Goal: Information Seeking & Learning: Check status

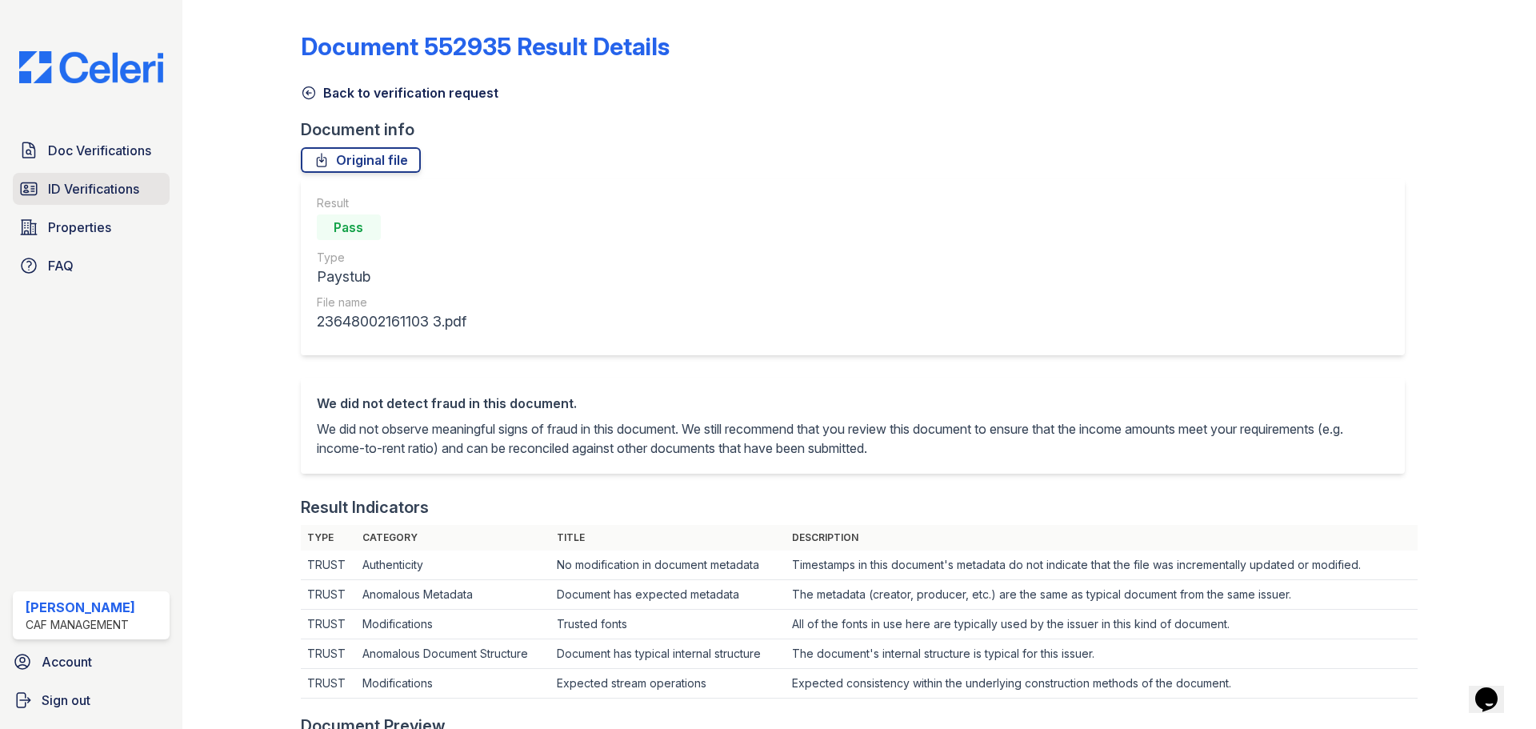
drag, startPoint x: 70, startPoint y: 191, endPoint x: 84, endPoint y: 187, distance: 14.9
click at [70, 191] on span "ID Verifications" at bounding box center [93, 188] width 91 height 19
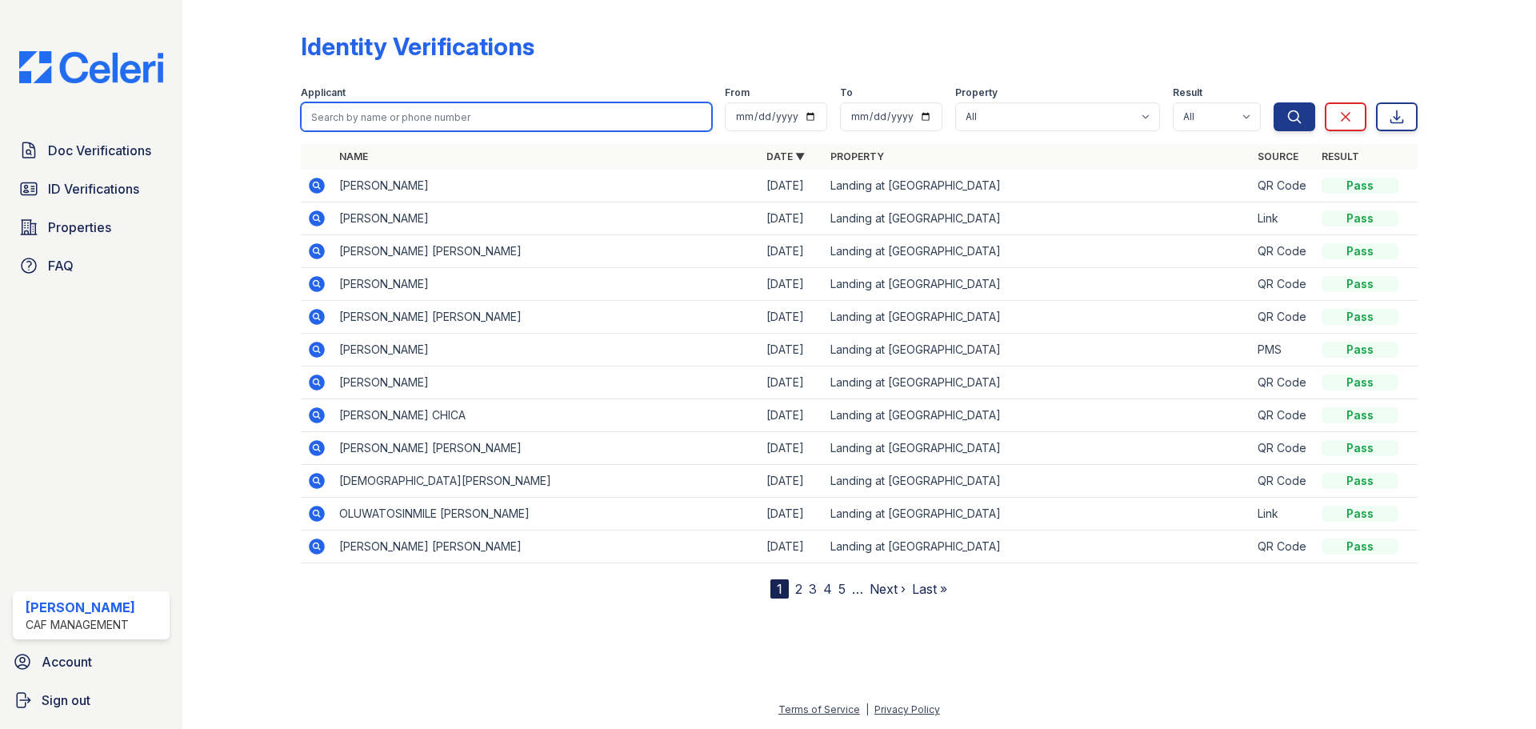
click at [405, 118] on input "search" at bounding box center [506, 116] width 411 height 29
type input "s"
type input "douglas"
click at [1274, 102] on button "Search" at bounding box center [1295, 116] width 42 height 29
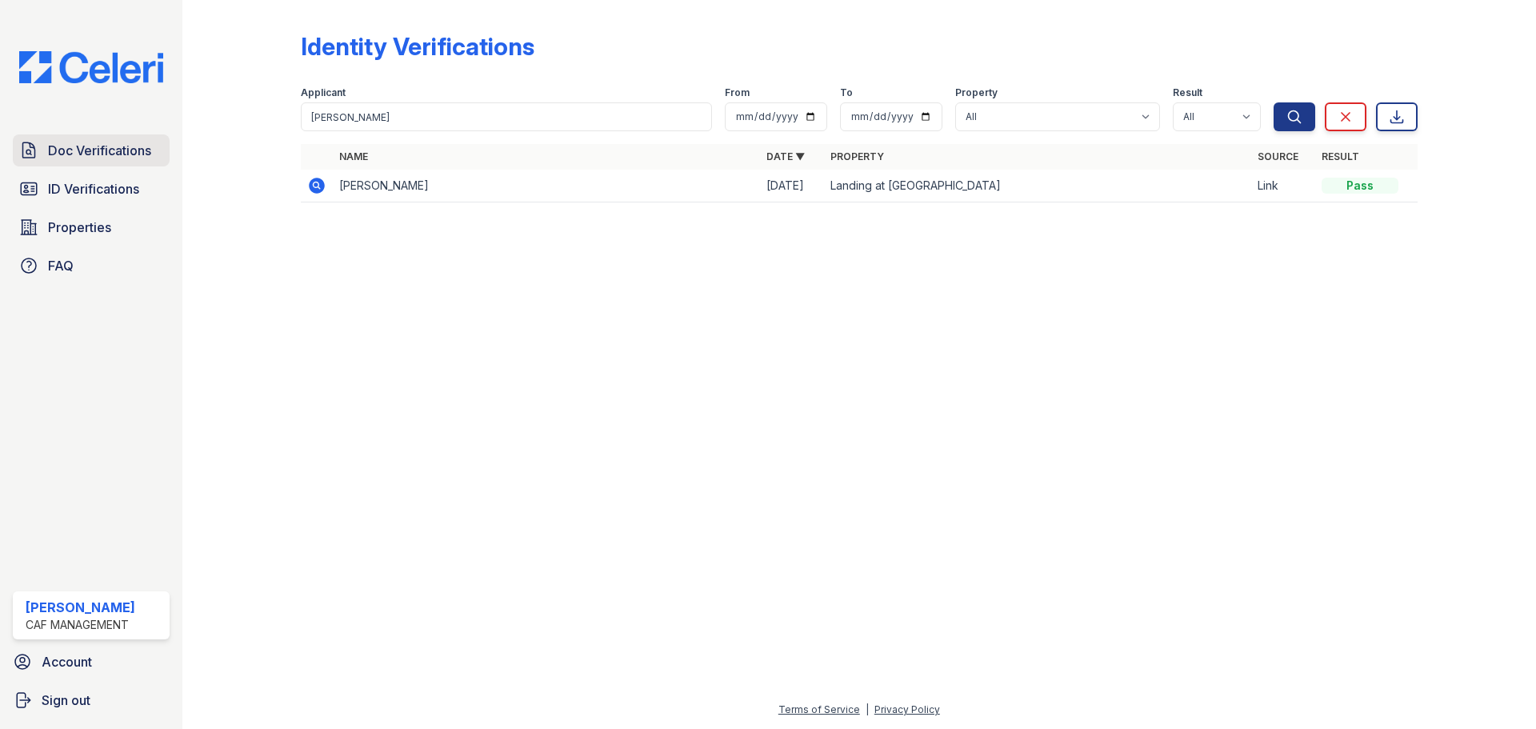
click at [129, 166] on link "Doc Verifications" at bounding box center [91, 150] width 157 height 32
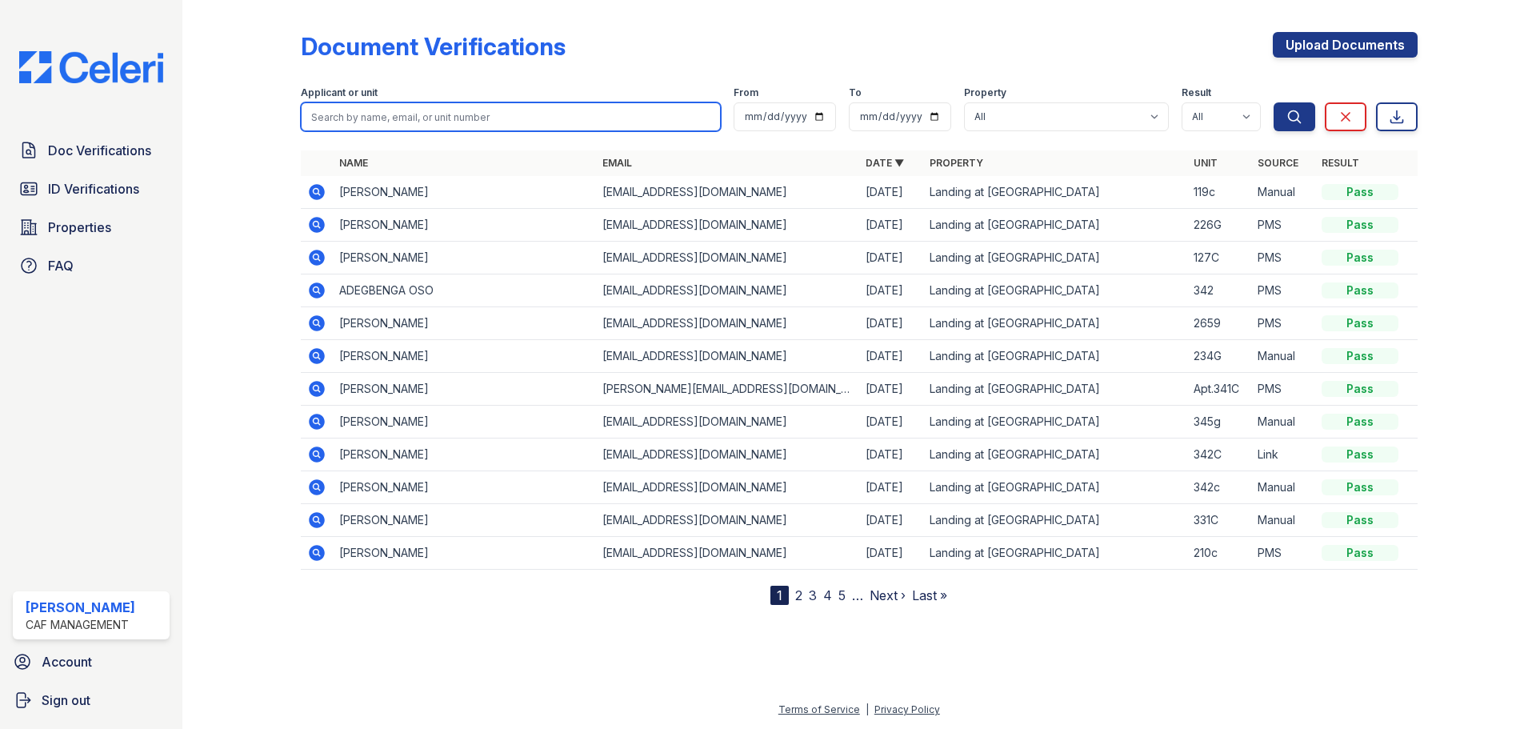
click at [341, 128] on input "search" at bounding box center [511, 116] width 420 height 29
type input "douglas"
click at [1274, 102] on button "Search" at bounding box center [1295, 116] width 42 height 29
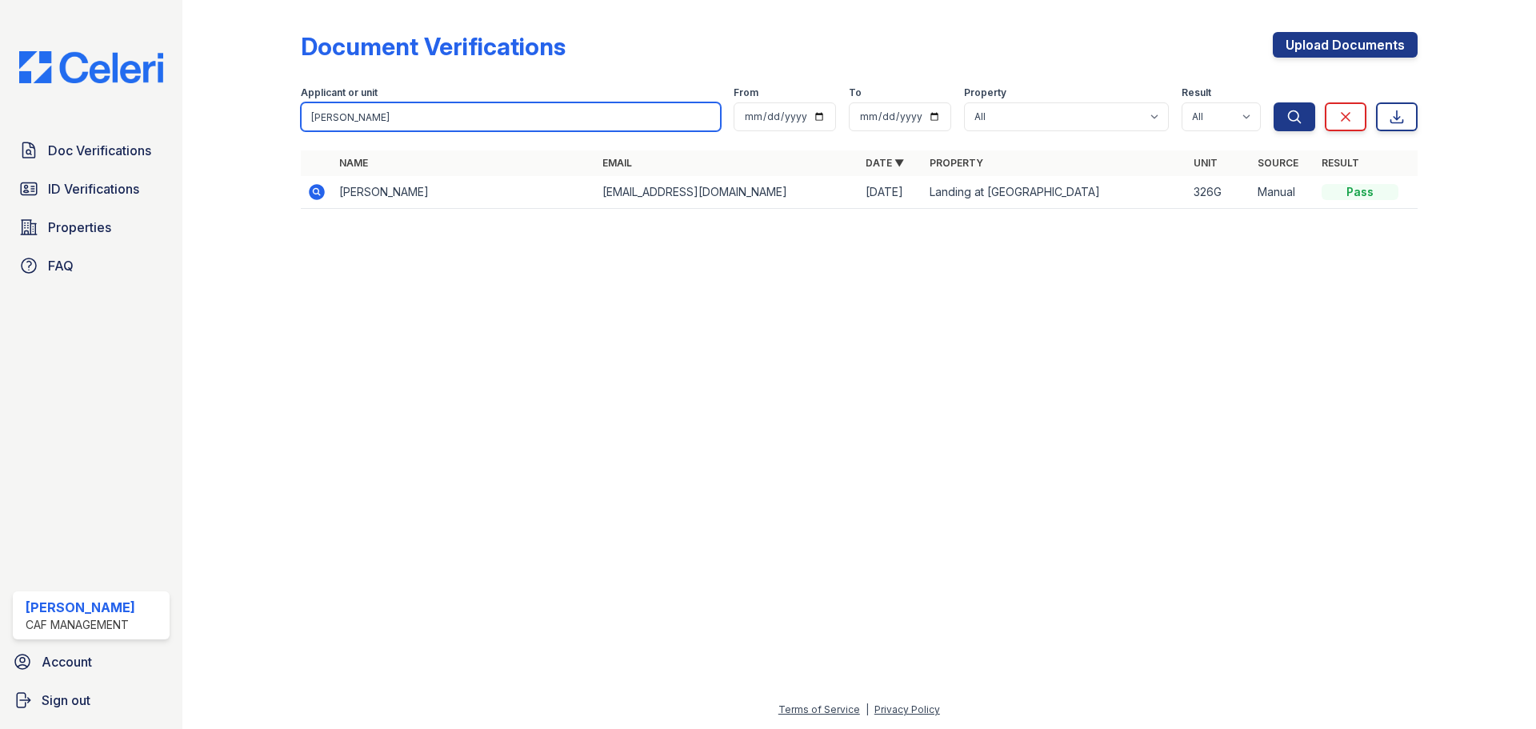
click at [374, 117] on input "douglas" at bounding box center [511, 116] width 420 height 29
type input "douglas stephen"
click at [1274, 102] on button "Search" at bounding box center [1295, 116] width 42 height 29
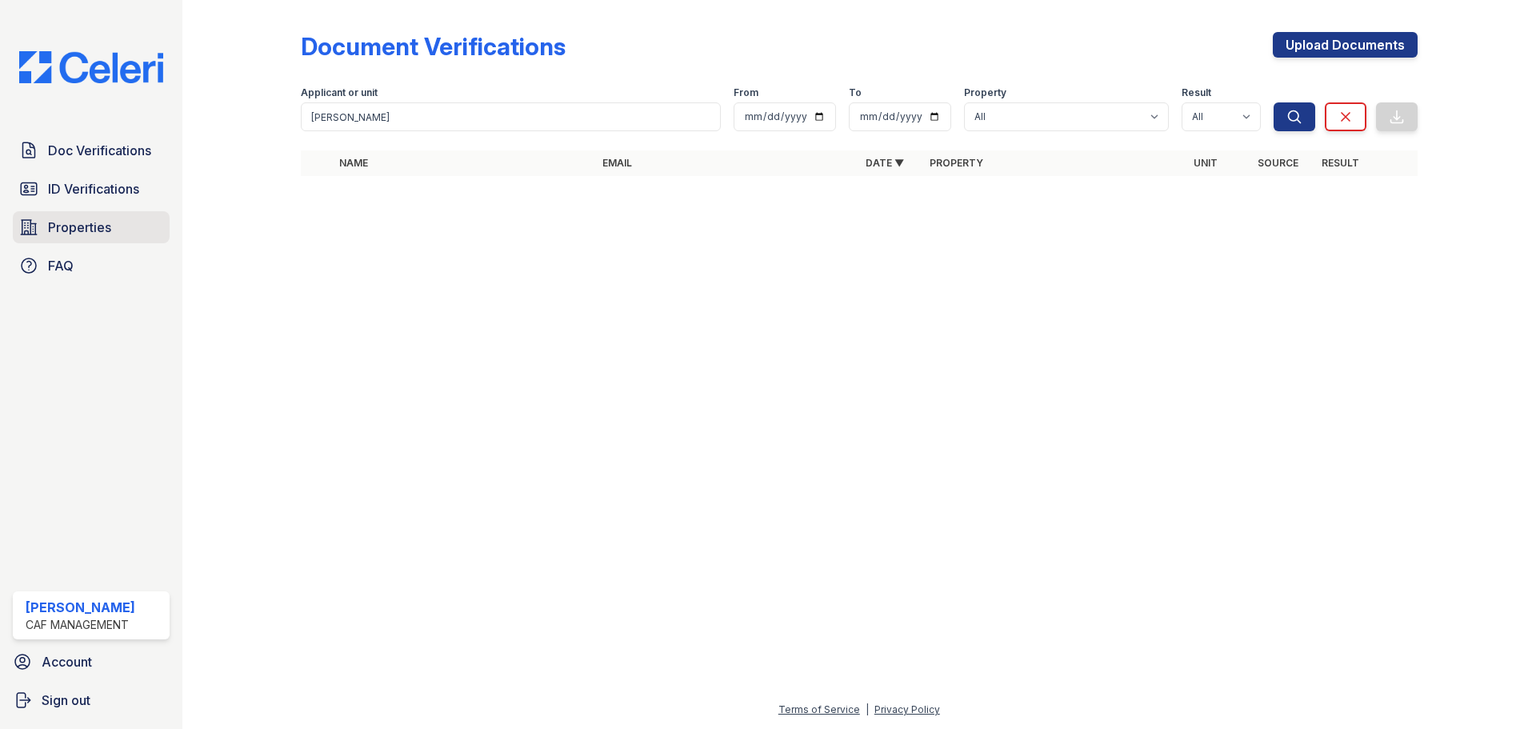
click at [93, 212] on link "Properties" at bounding box center [91, 227] width 157 height 32
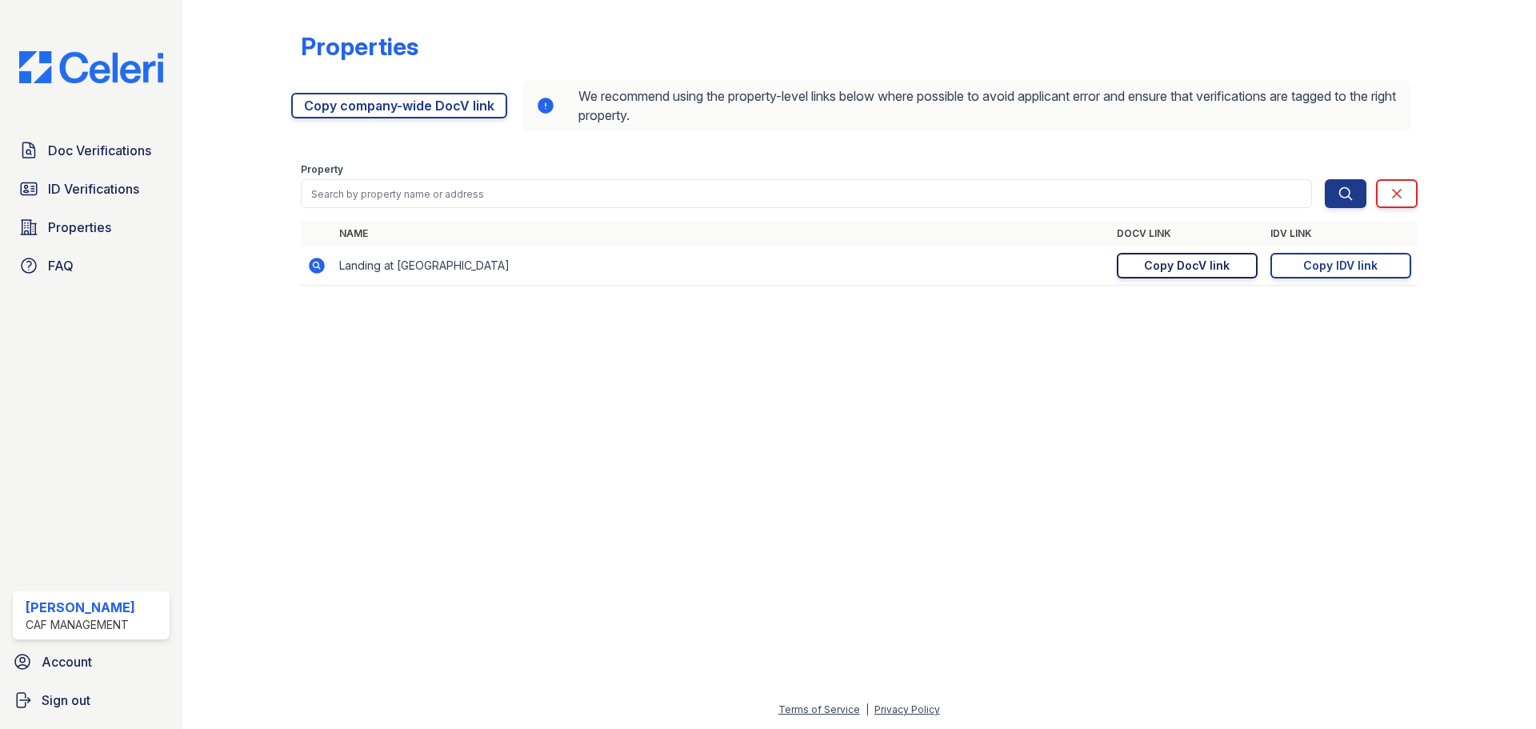
click at [1212, 269] on div "Copy DocV link" at bounding box center [1187, 266] width 86 height 16
click at [1342, 269] on div "Copy IDV link" at bounding box center [1340, 266] width 74 height 16
click at [133, 197] on span "ID Verifications" at bounding box center [93, 188] width 91 height 19
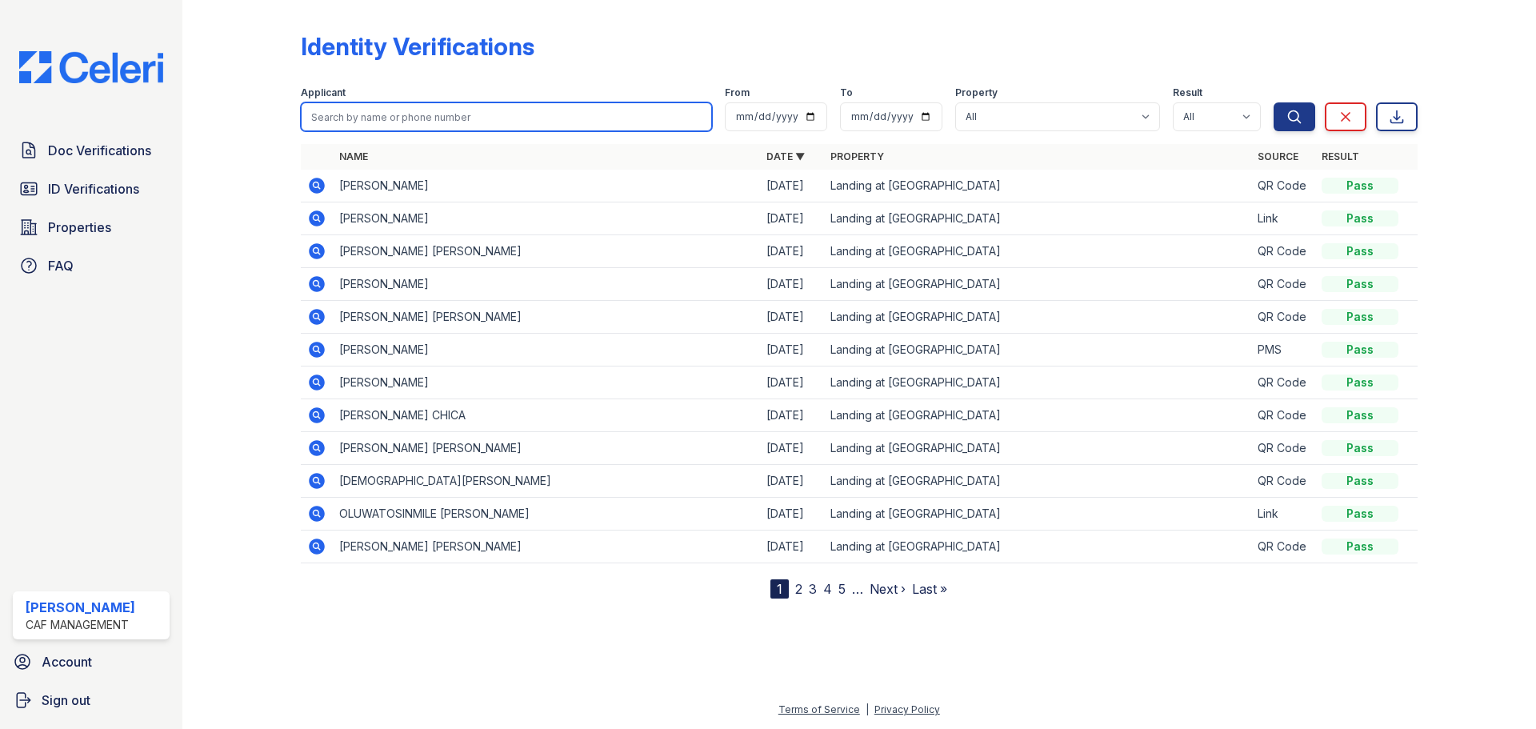
click at [394, 122] on input "search" at bounding box center [506, 116] width 411 height 29
type input "das"
click at [1274, 102] on button "Search" at bounding box center [1295, 116] width 42 height 29
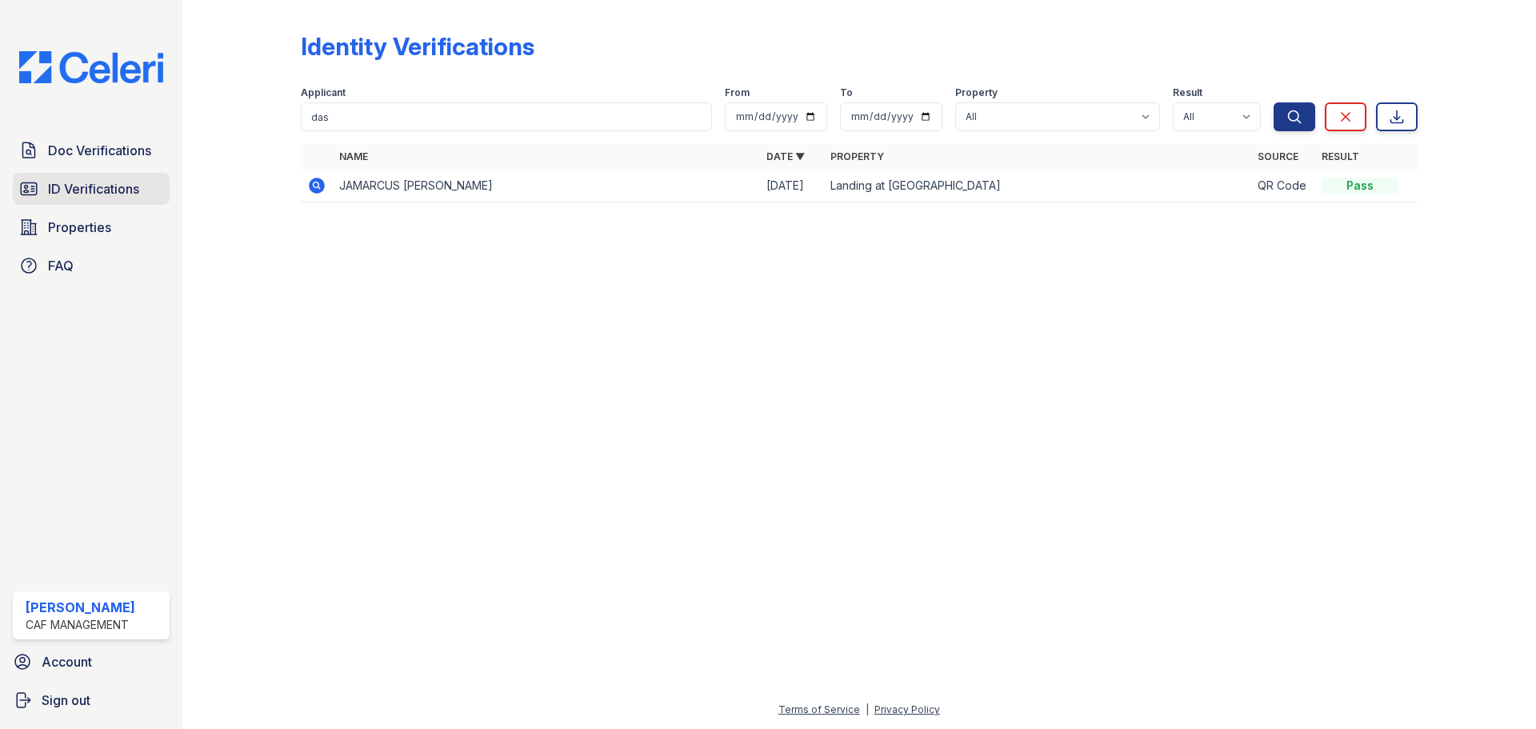
click at [65, 192] on span "ID Verifications" at bounding box center [93, 188] width 91 height 19
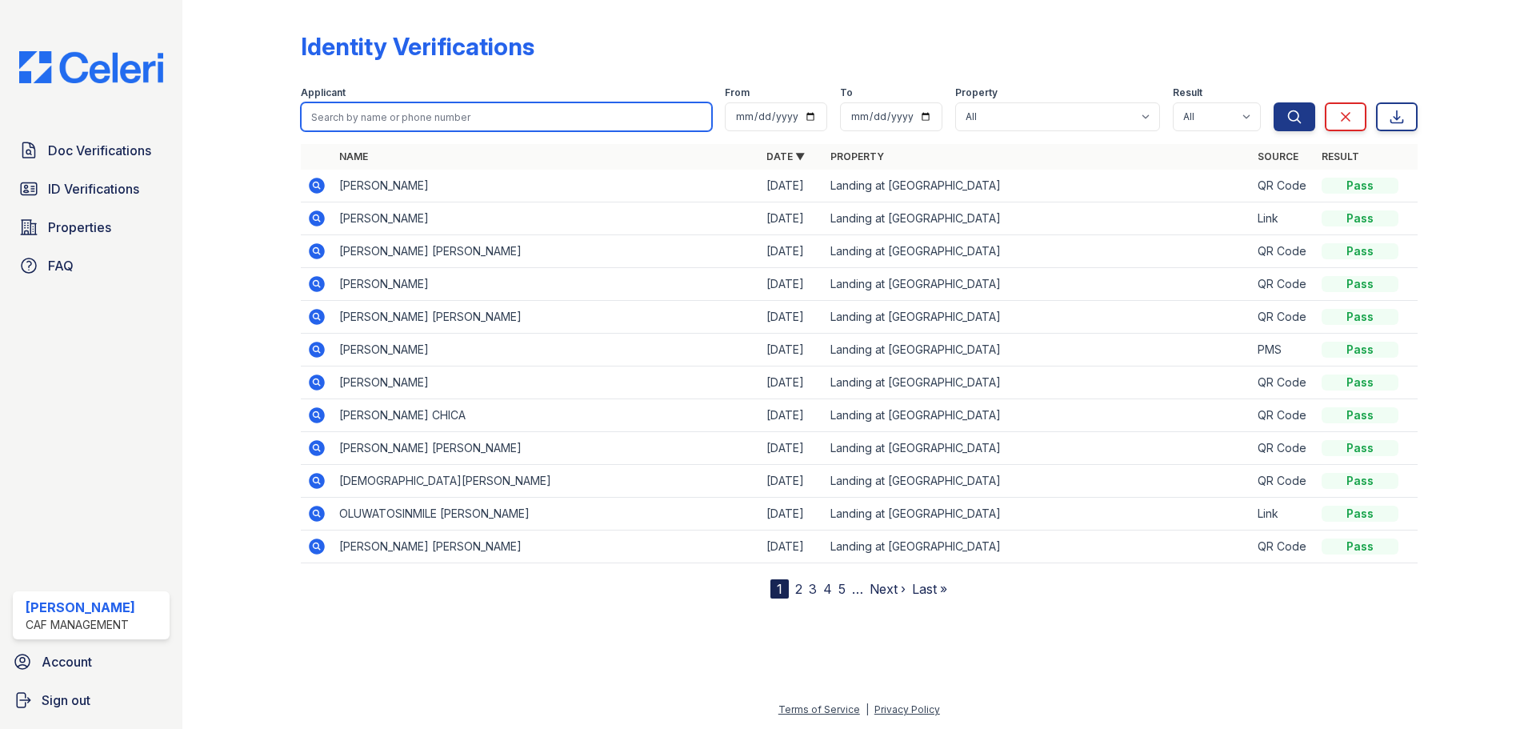
click at [386, 122] on input "search" at bounding box center [506, 116] width 411 height 29
type input "marmol"
click at [1274, 102] on button "Search" at bounding box center [1295, 116] width 42 height 29
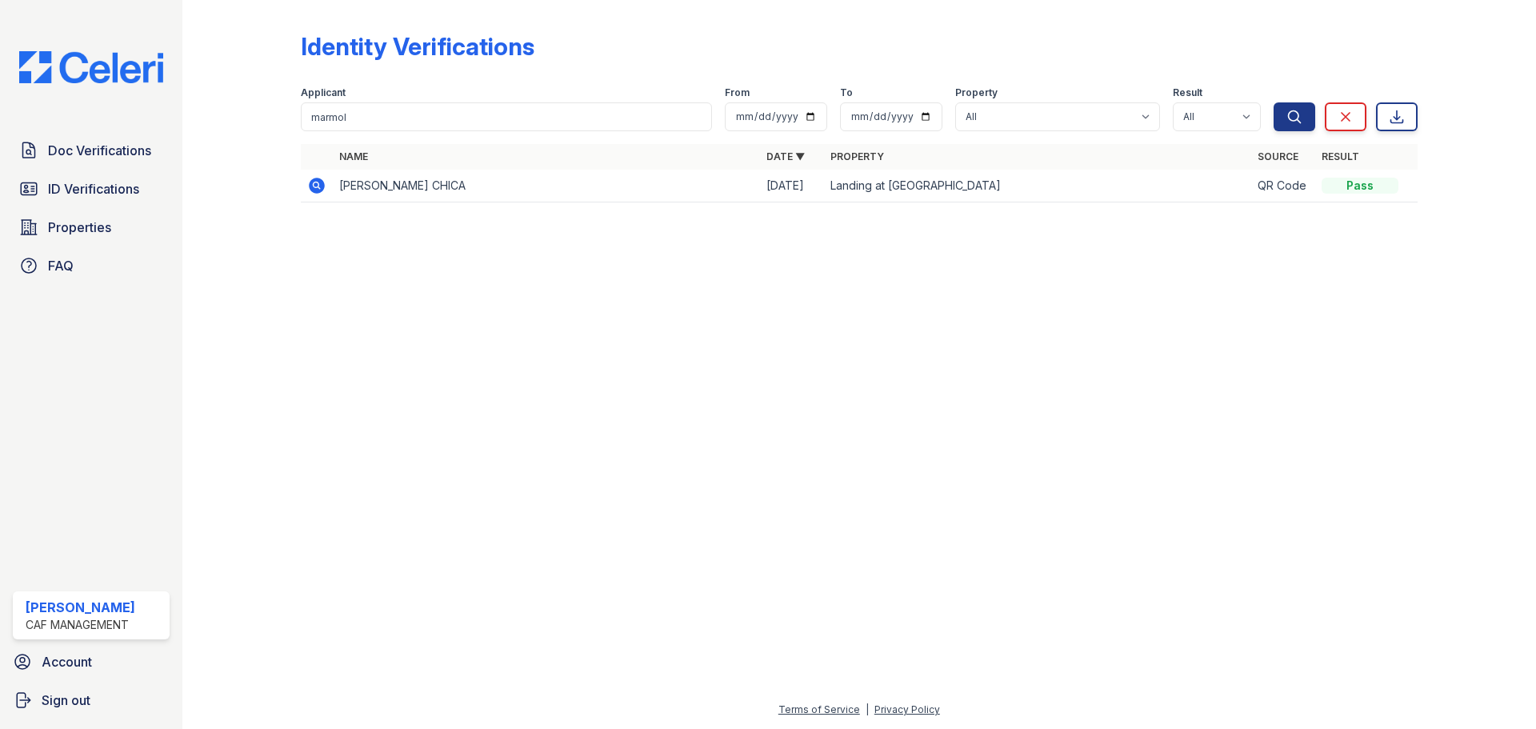
click at [313, 186] on icon at bounding box center [317, 186] width 16 height 16
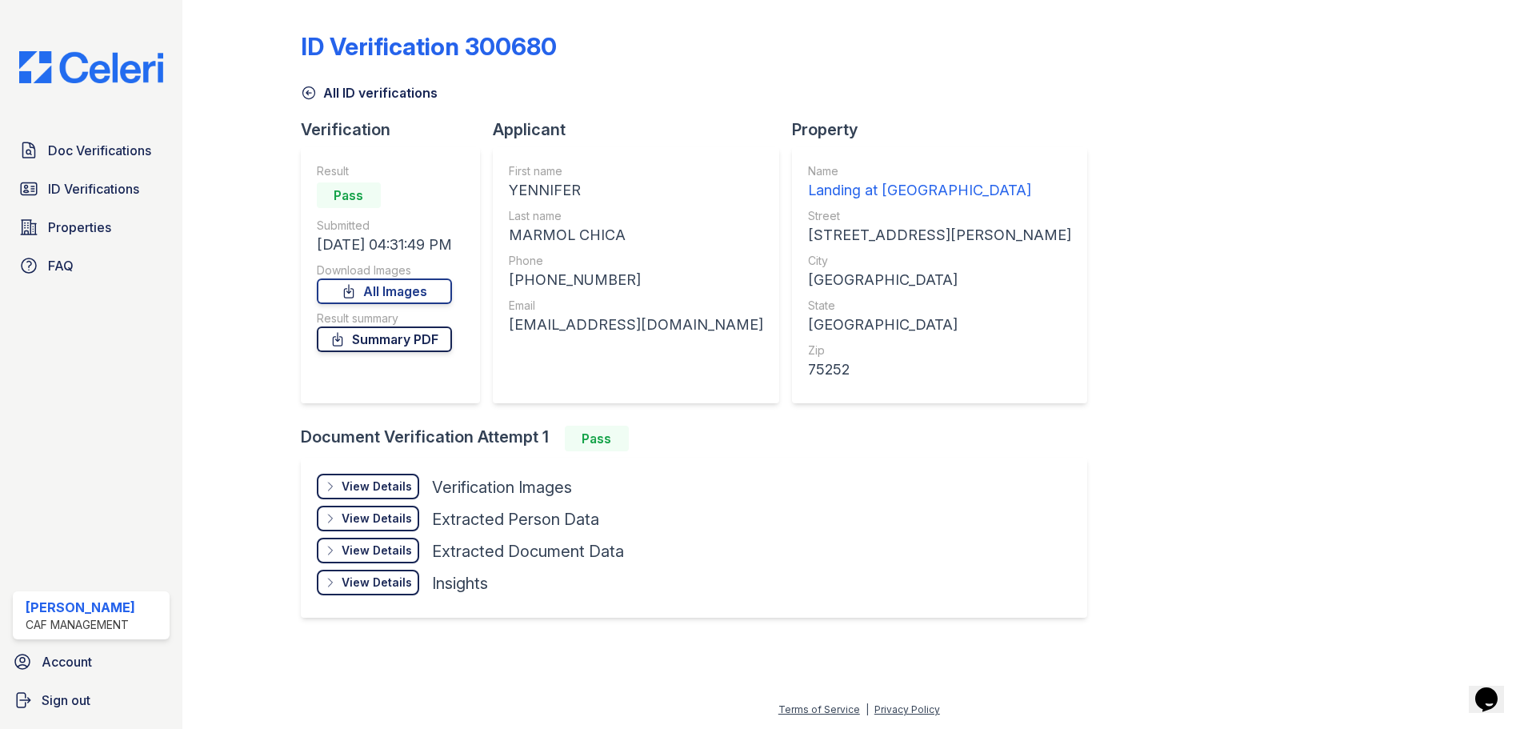
click at [415, 342] on link "Summary PDF" at bounding box center [384, 339] width 135 height 26
click at [114, 154] on span "Doc Verifications" at bounding box center [99, 150] width 103 height 19
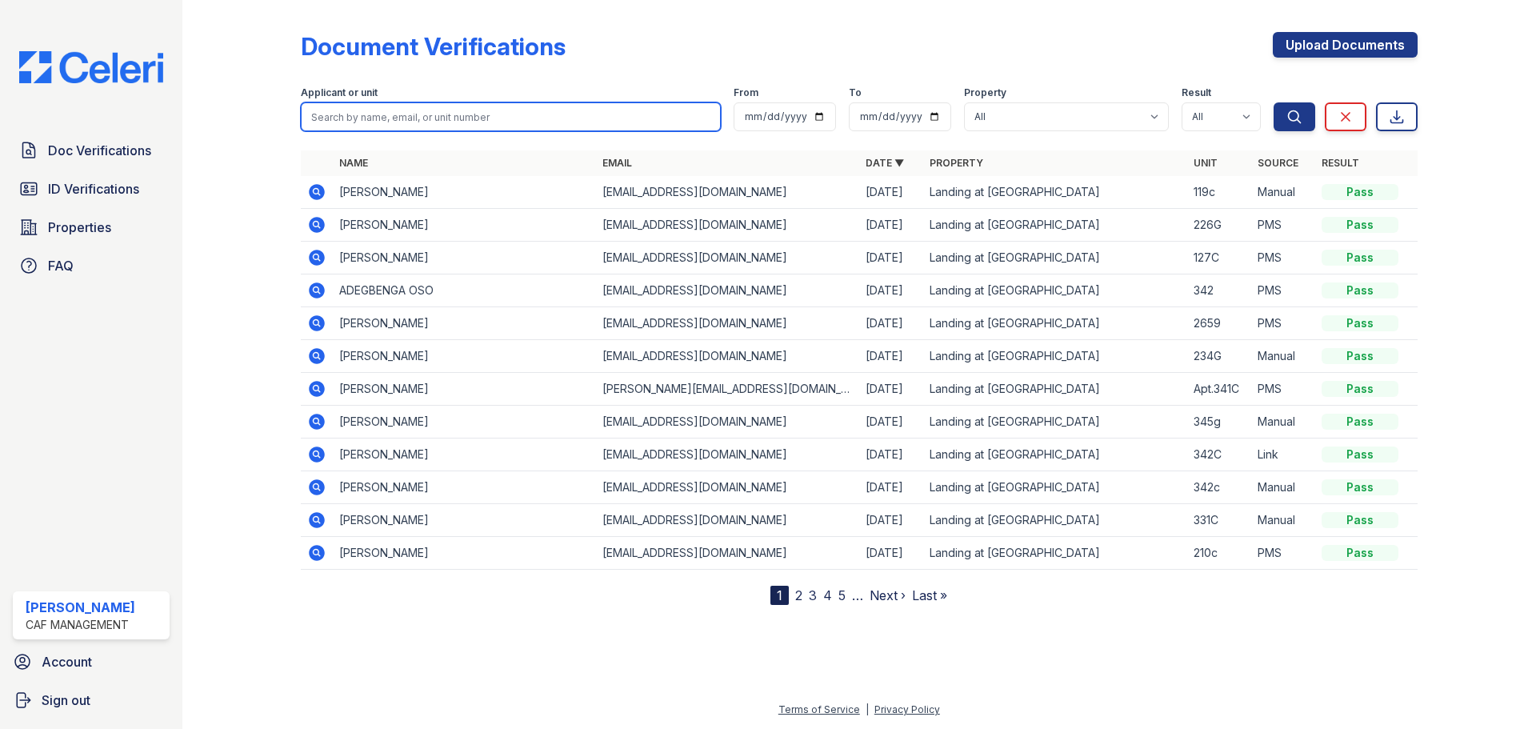
click at [371, 115] on input "search" at bounding box center [511, 116] width 420 height 29
type input "marmol"
click at [1274, 102] on button "Search" at bounding box center [1295, 116] width 42 height 29
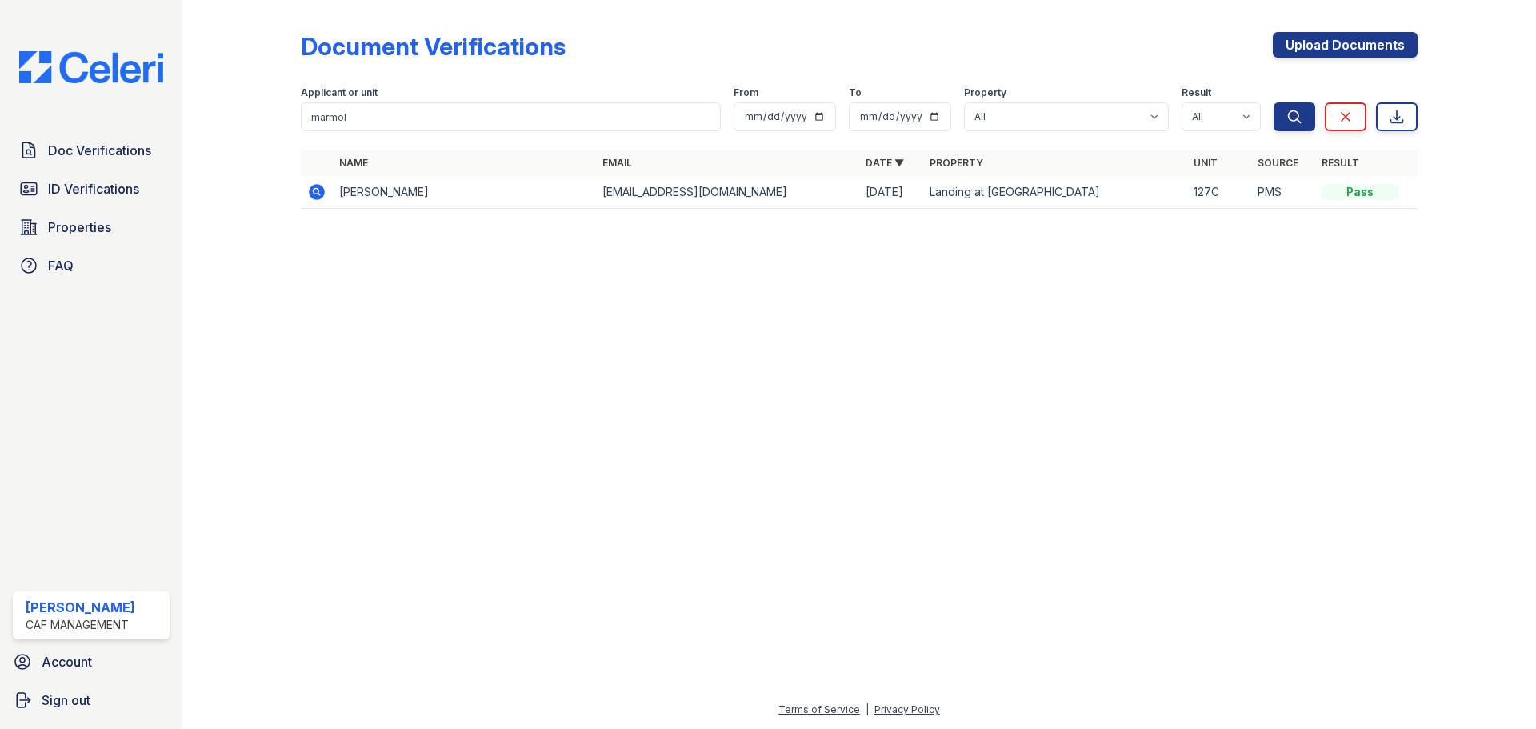
click at [316, 193] on icon at bounding box center [316, 191] width 4 height 4
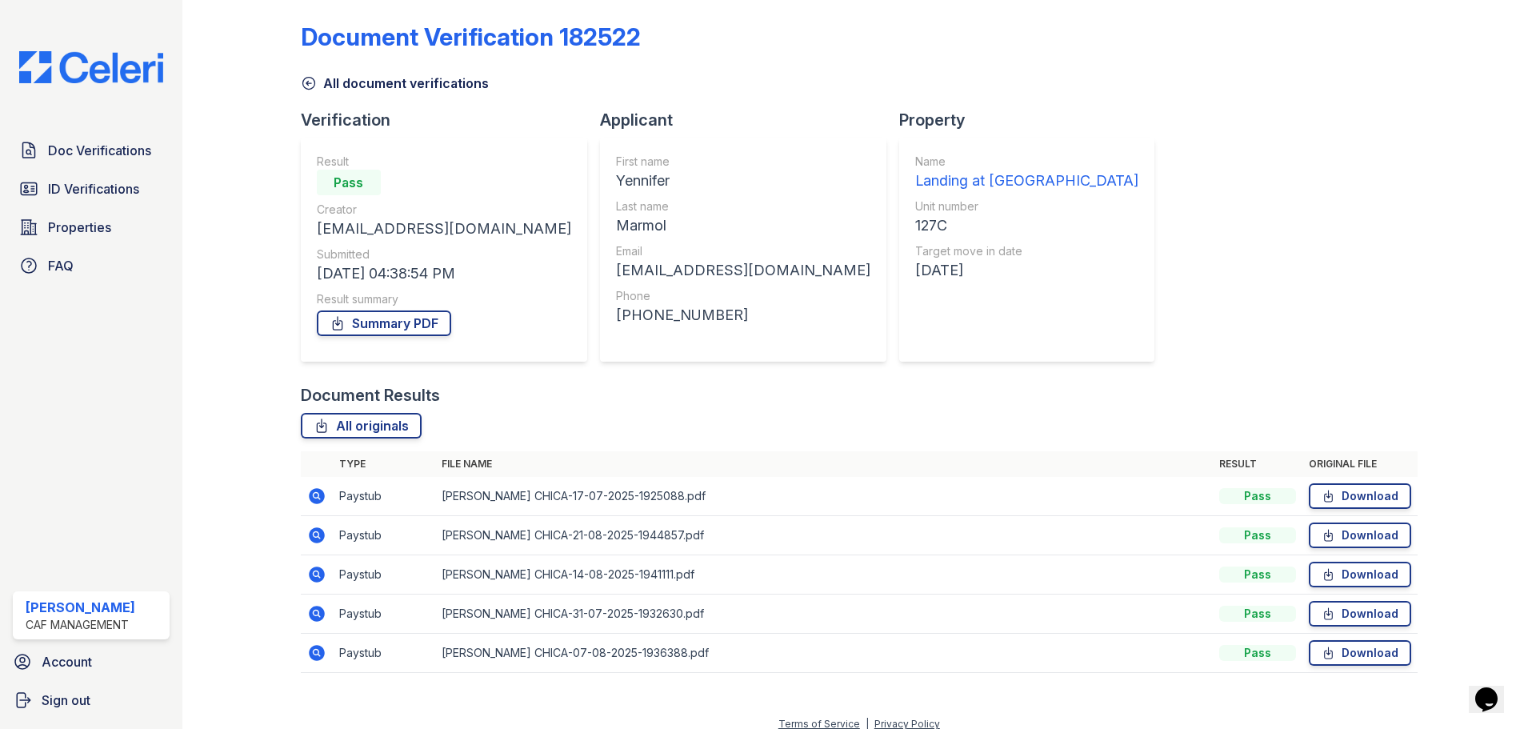
scroll to position [24, 0]
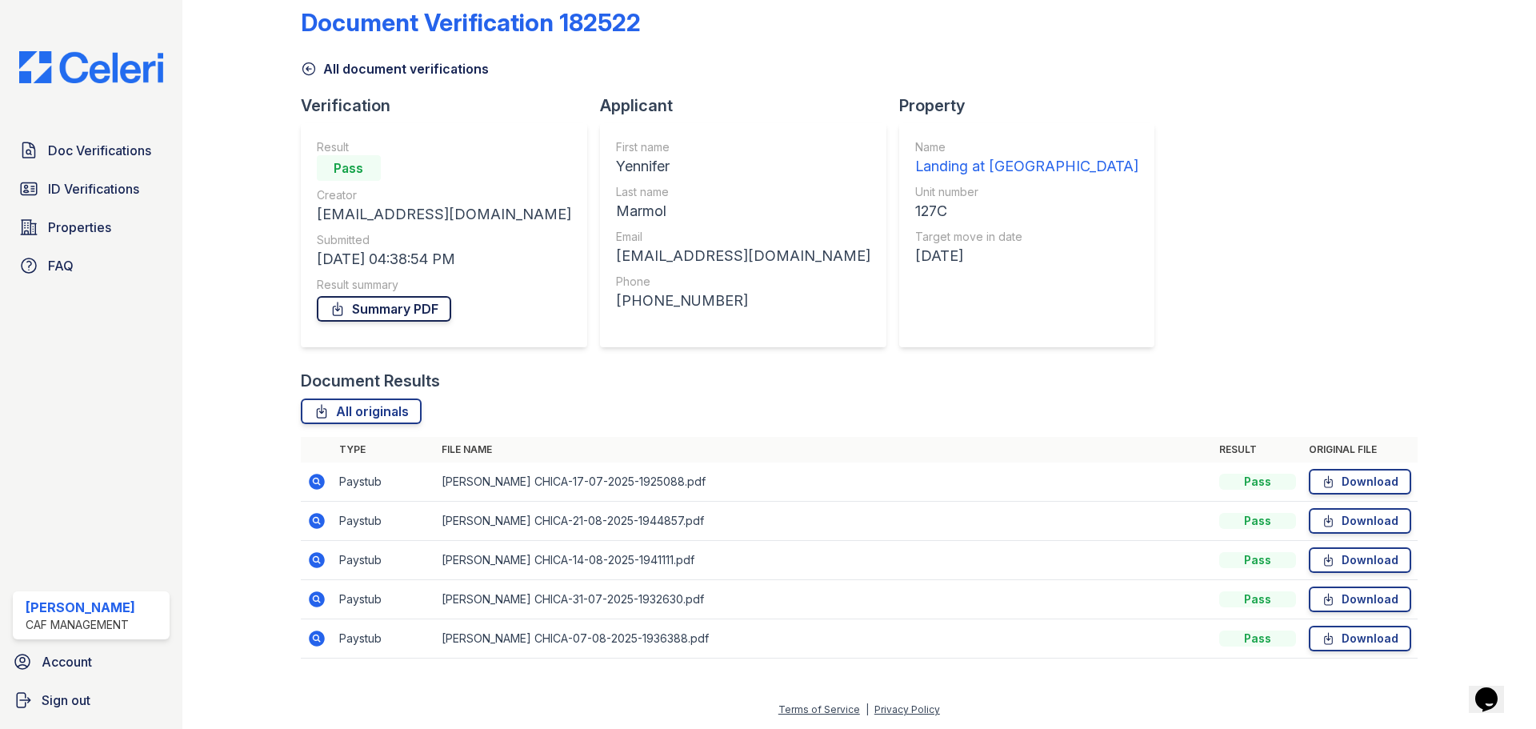
click at [376, 315] on link "Summary PDF" at bounding box center [384, 309] width 134 height 26
